Goal: Navigation & Orientation: Find specific page/section

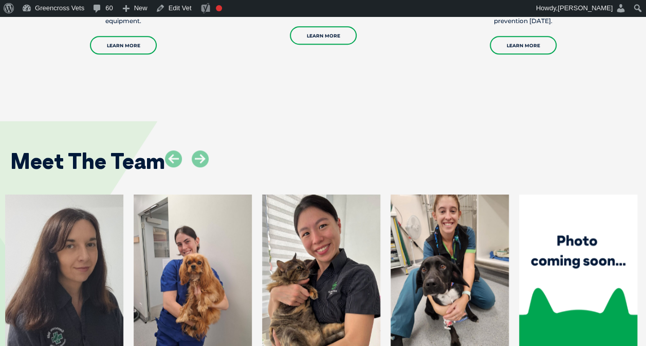
scroll to position [2260, 0]
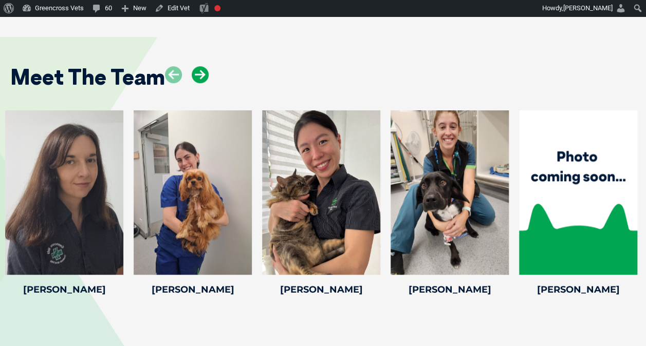
click at [202, 66] on icon at bounding box center [200, 74] width 17 height 17
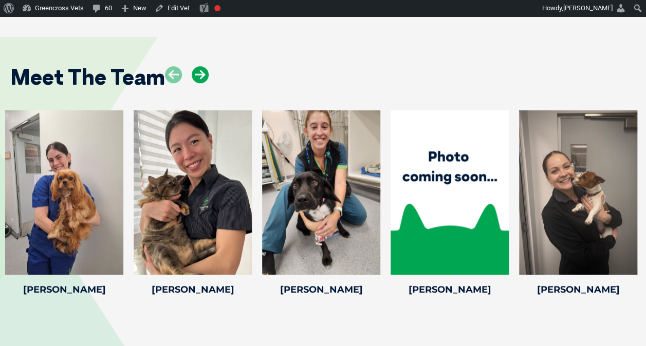
click at [202, 66] on icon at bounding box center [200, 74] width 17 height 17
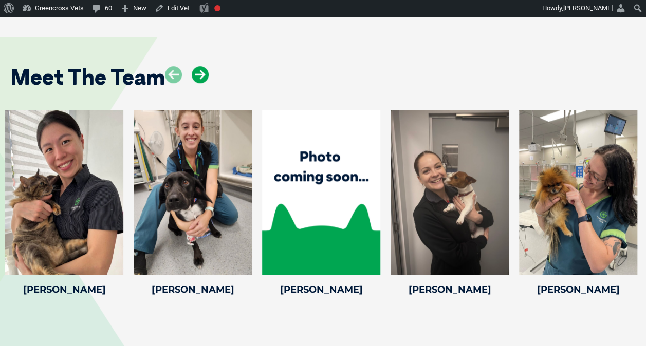
click at [202, 66] on icon at bounding box center [200, 74] width 17 height 17
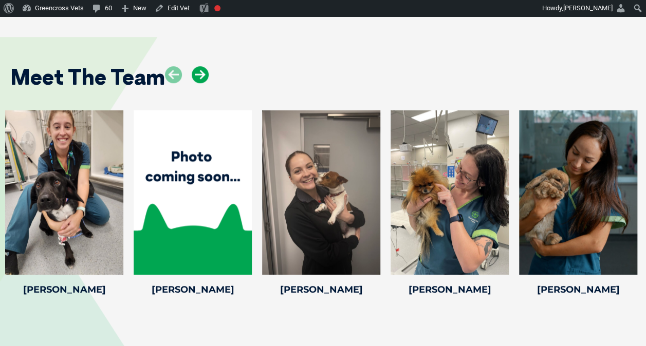
click at [202, 66] on icon at bounding box center [200, 74] width 17 height 17
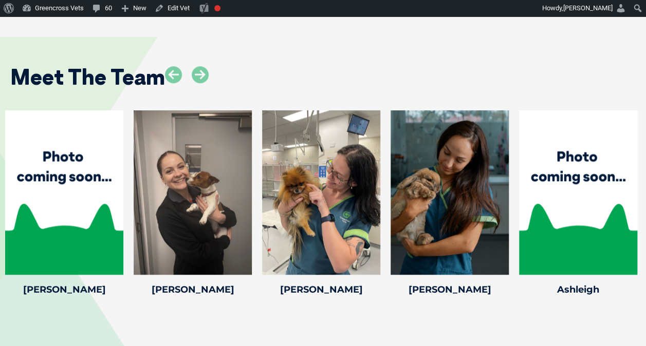
drag, startPoint x: 323, startPoint y: 317, endPoint x: 325, endPoint y: 301, distance: 16.5
click at [196, 66] on icon at bounding box center [200, 74] width 17 height 17
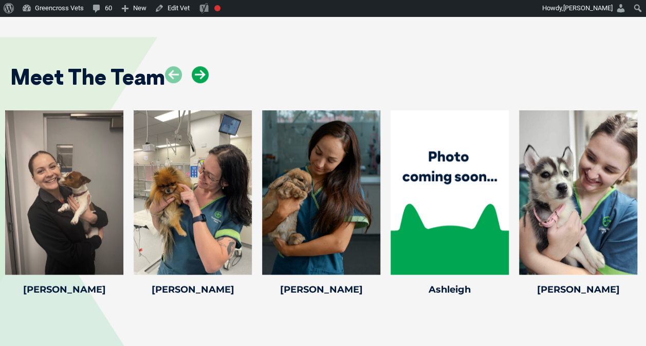
click at [196, 66] on icon at bounding box center [200, 74] width 17 height 17
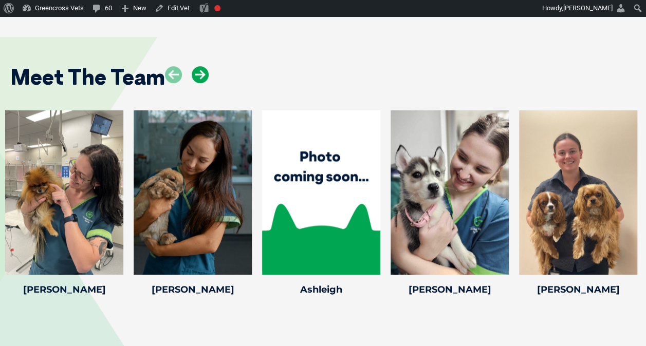
click at [196, 66] on icon at bounding box center [200, 74] width 17 height 17
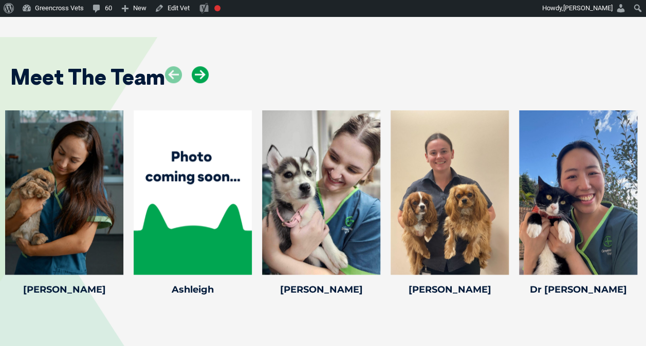
click at [196, 66] on icon at bounding box center [200, 74] width 17 height 17
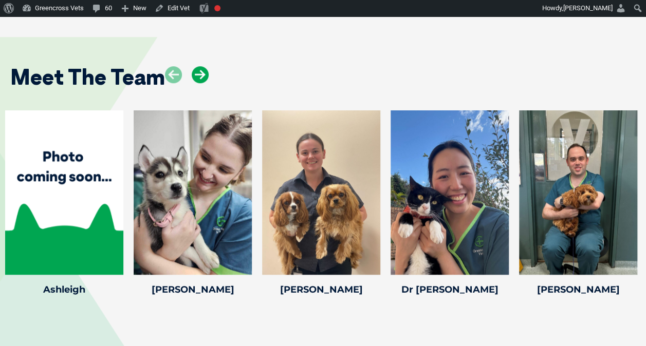
click at [196, 66] on icon at bounding box center [200, 74] width 17 height 17
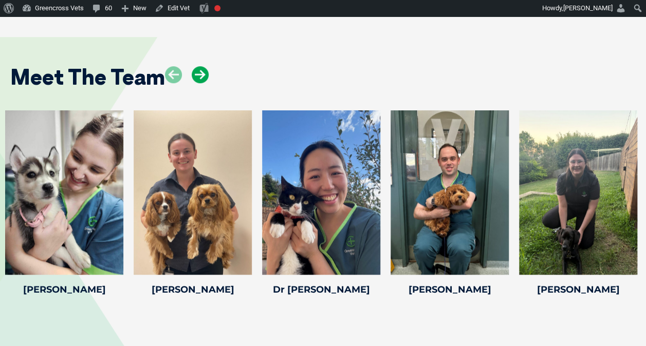
click at [196, 66] on icon at bounding box center [200, 74] width 17 height 17
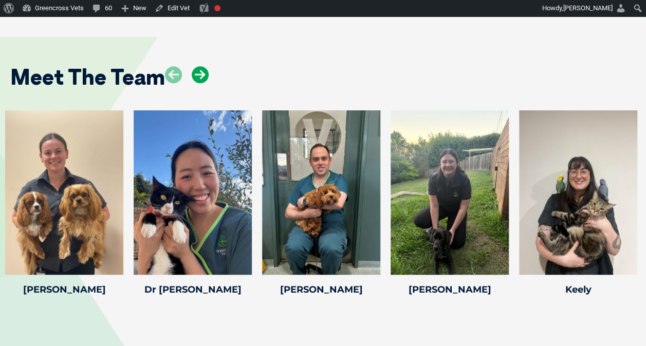
click at [196, 66] on icon at bounding box center [200, 74] width 17 height 17
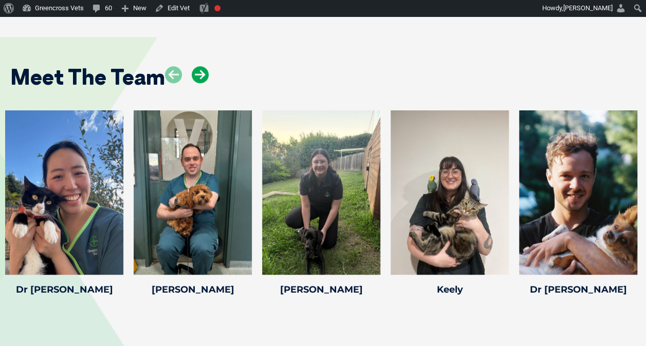
click at [196, 66] on icon at bounding box center [200, 74] width 17 height 17
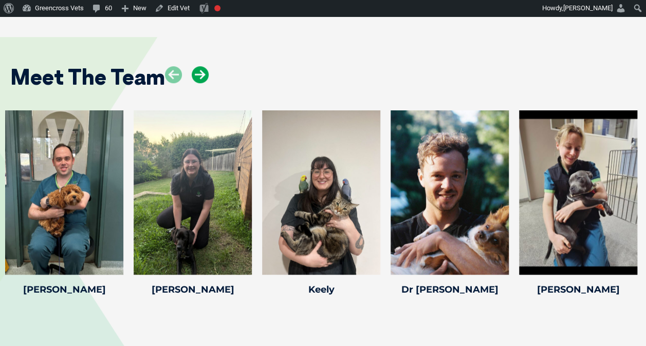
click at [196, 66] on icon at bounding box center [200, 74] width 17 height 17
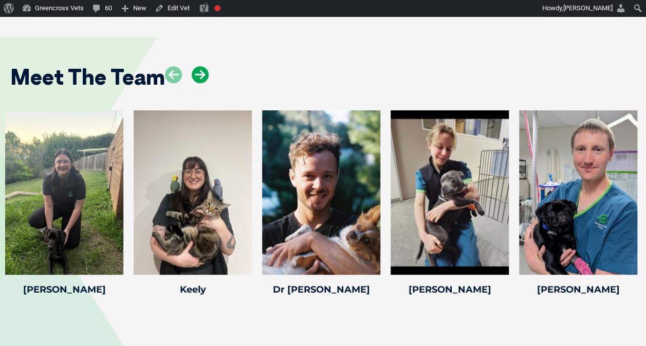
click at [196, 66] on icon at bounding box center [200, 74] width 17 height 17
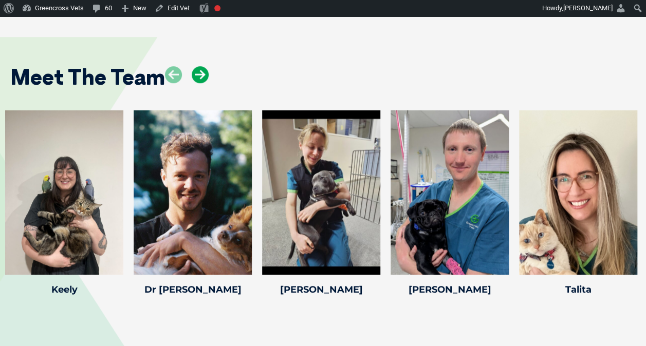
click at [196, 66] on icon at bounding box center [200, 74] width 17 height 17
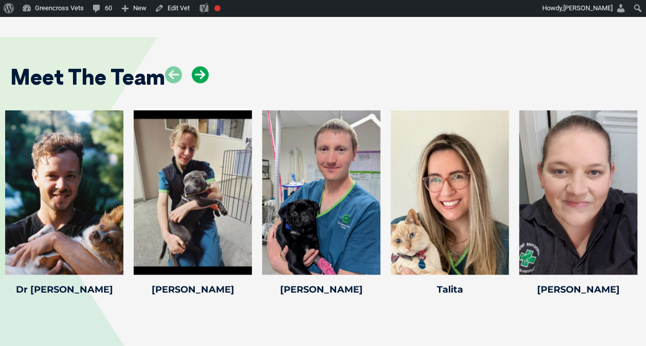
click at [196, 66] on icon at bounding box center [200, 74] width 17 height 17
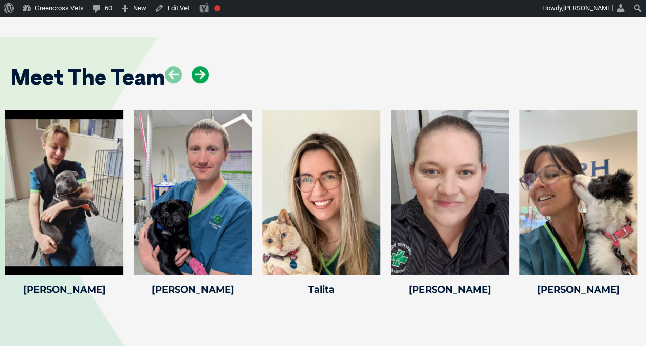
click at [196, 66] on icon at bounding box center [200, 74] width 17 height 17
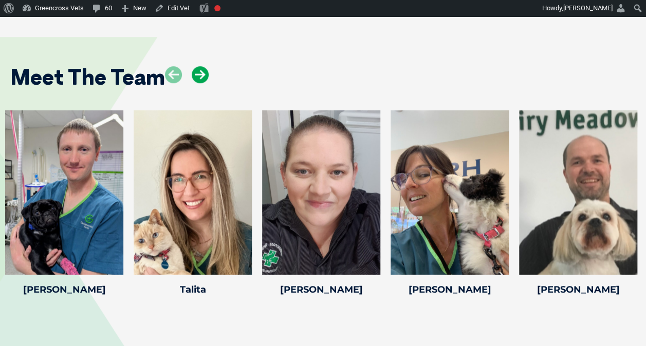
click at [196, 66] on icon at bounding box center [200, 74] width 17 height 17
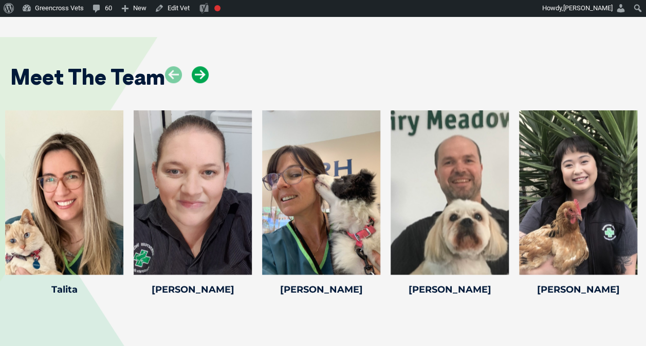
click at [196, 66] on icon at bounding box center [200, 74] width 17 height 17
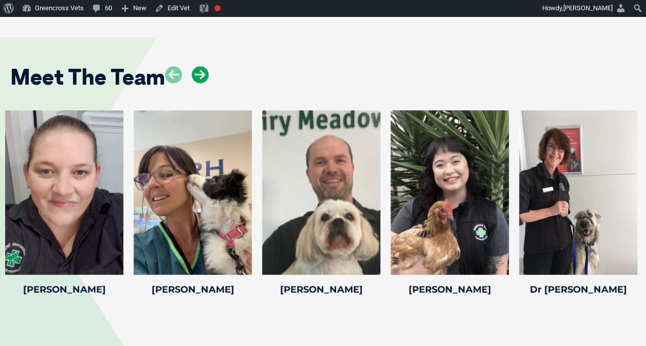
click at [196, 66] on icon at bounding box center [200, 74] width 17 height 17
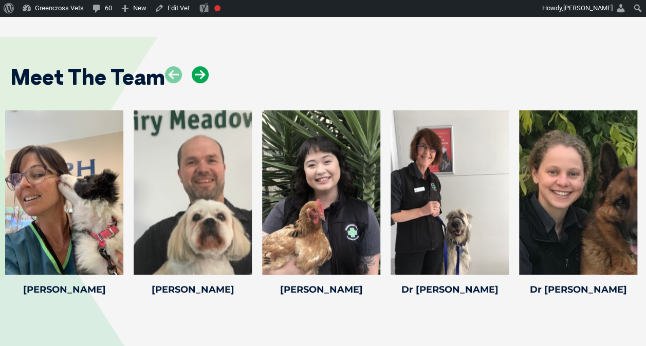
click at [196, 66] on icon at bounding box center [200, 74] width 17 height 17
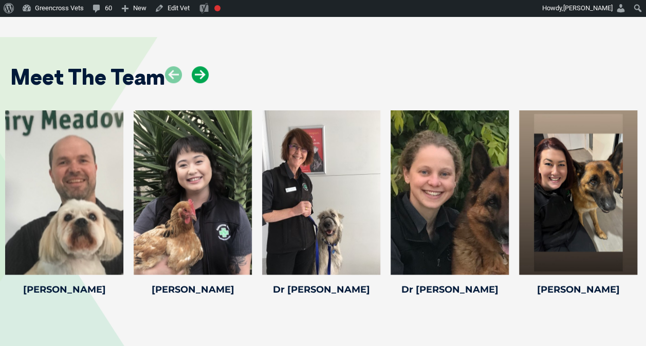
click at [196, 66] on icon at bounding box center [200, 74] width 17 height 17
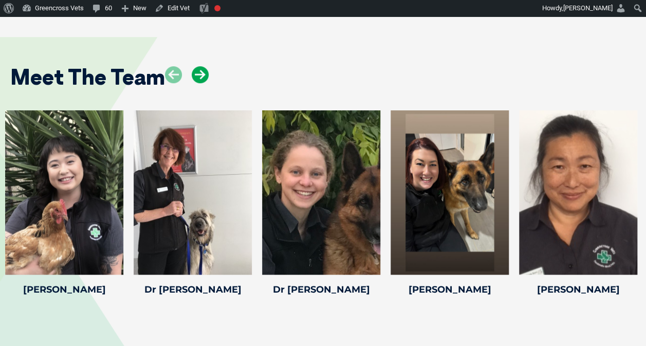
click at [196, 66] on icon at bounding box center [200, 74] width 17 height 17
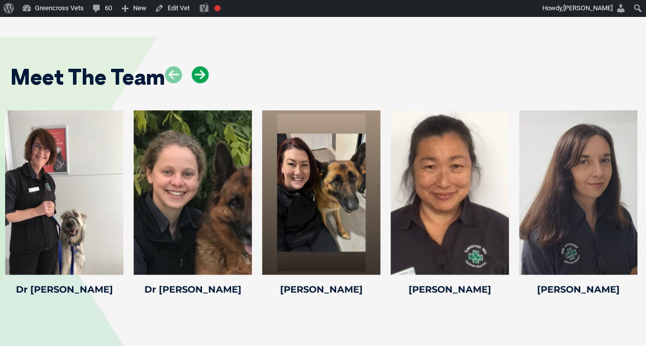
click at [196, 66] on icon at bounding box center [200, 74] width 17 height 17
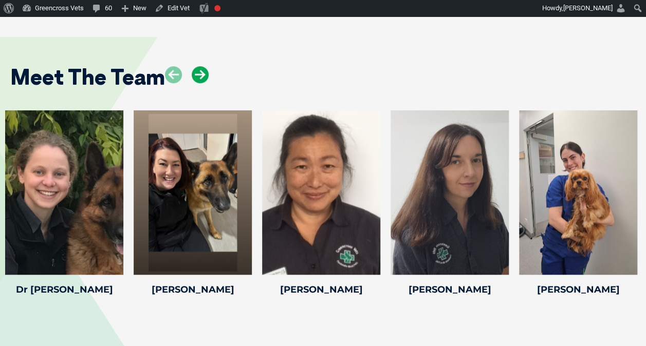
click at [196, 66] on icon at bounding box center [200, 74] width 17 height 17
